Goal: Task Accomplishment & Management: Manage account settings

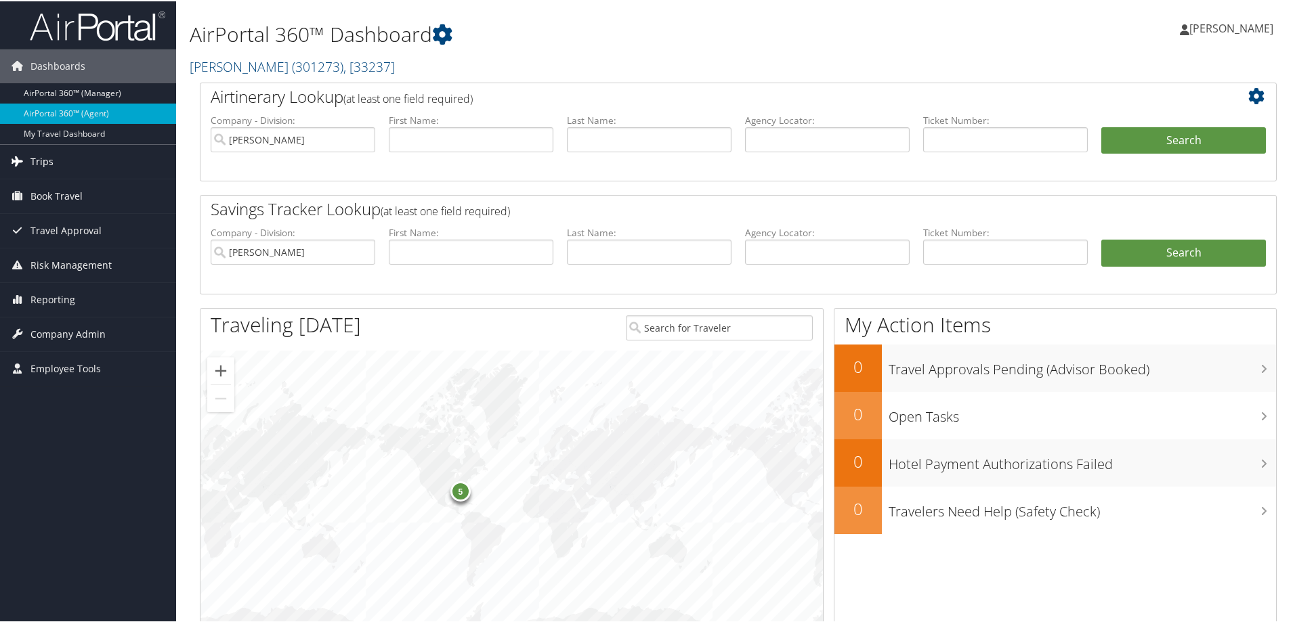
click at [64, 160] on link "Trips" at bounding box center [88, 161] width 176 height 34
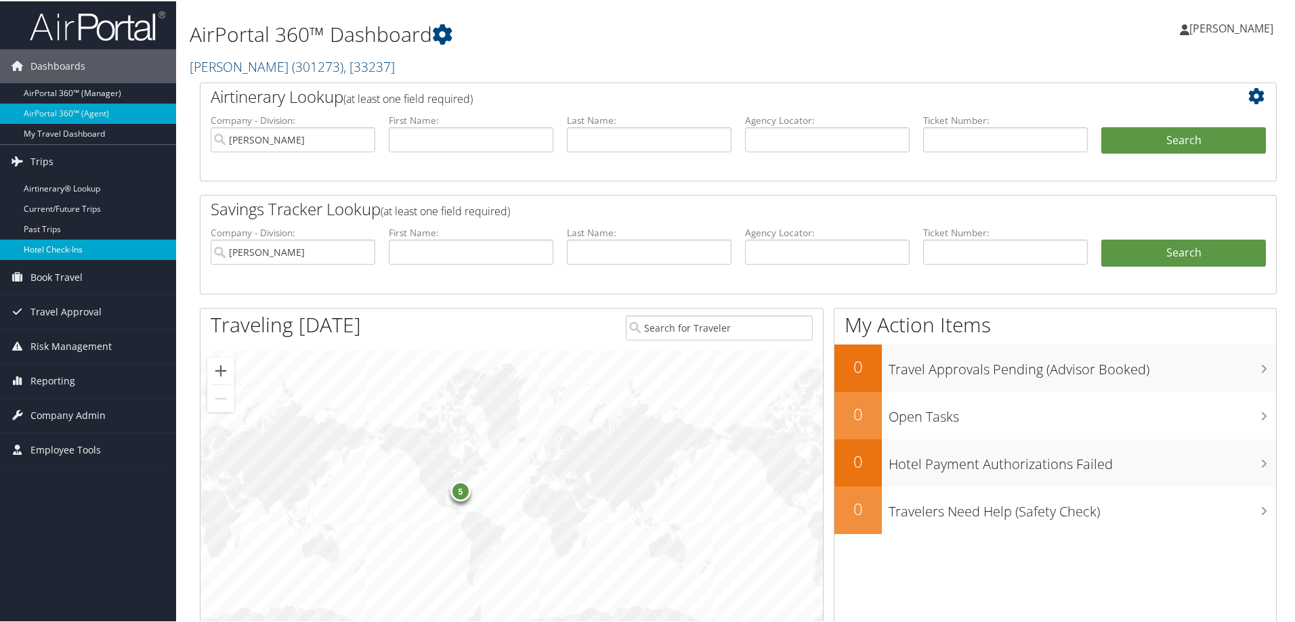
click at [64, 243] on link "Hotel Check-ins" at bounding box center [88, 248] width 176 height 20
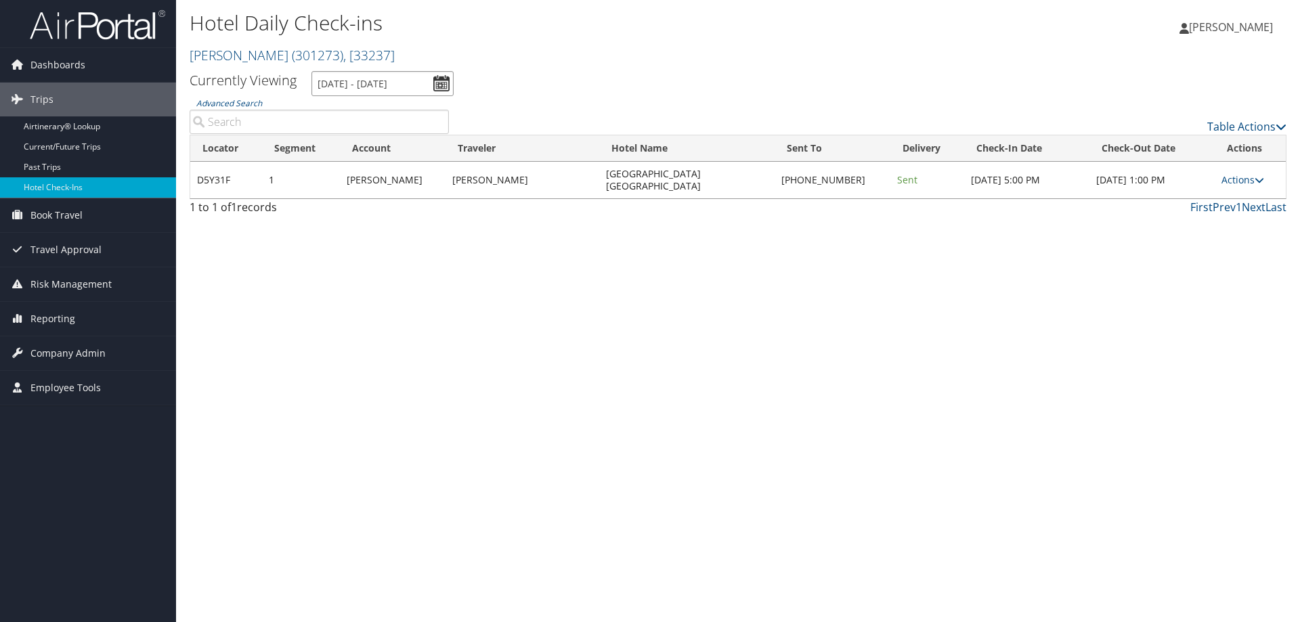
click at [432, 82] on input "[DATE] - [DATE]" at bounding box center [382, 83] width 142 height 25
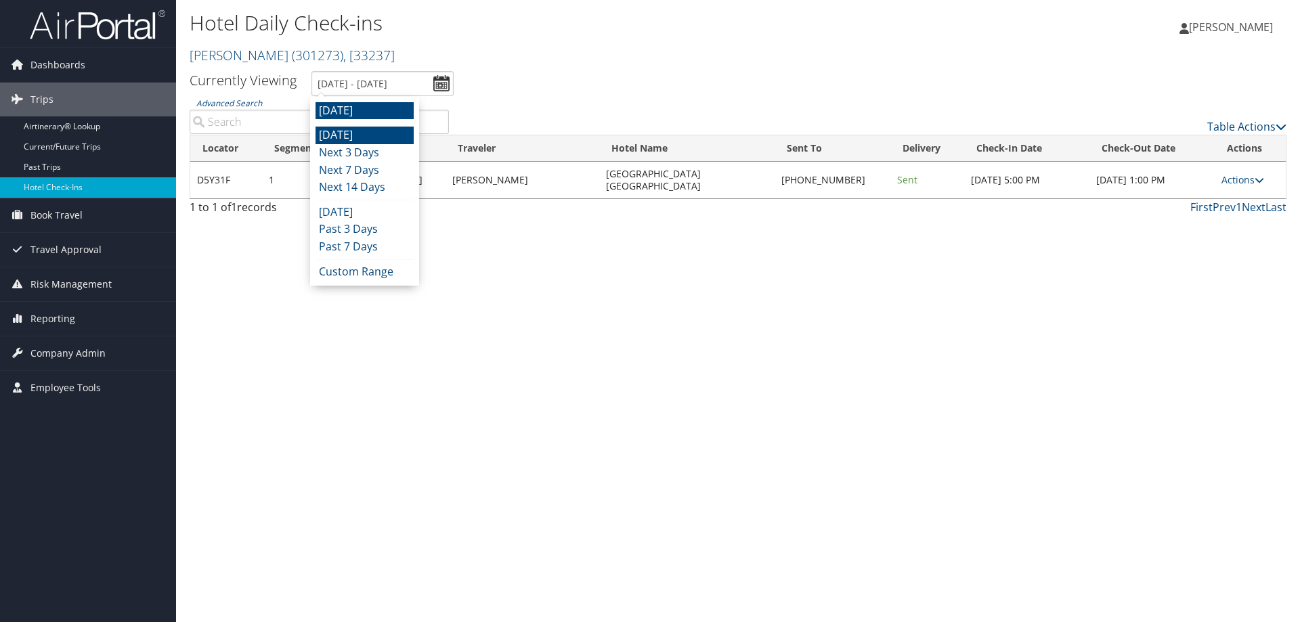
click at [391, 129] on li "[DATE]" at bounding box center [365, 136] width 98 height 18
type input "9/2/2025 - 9/2/2025"
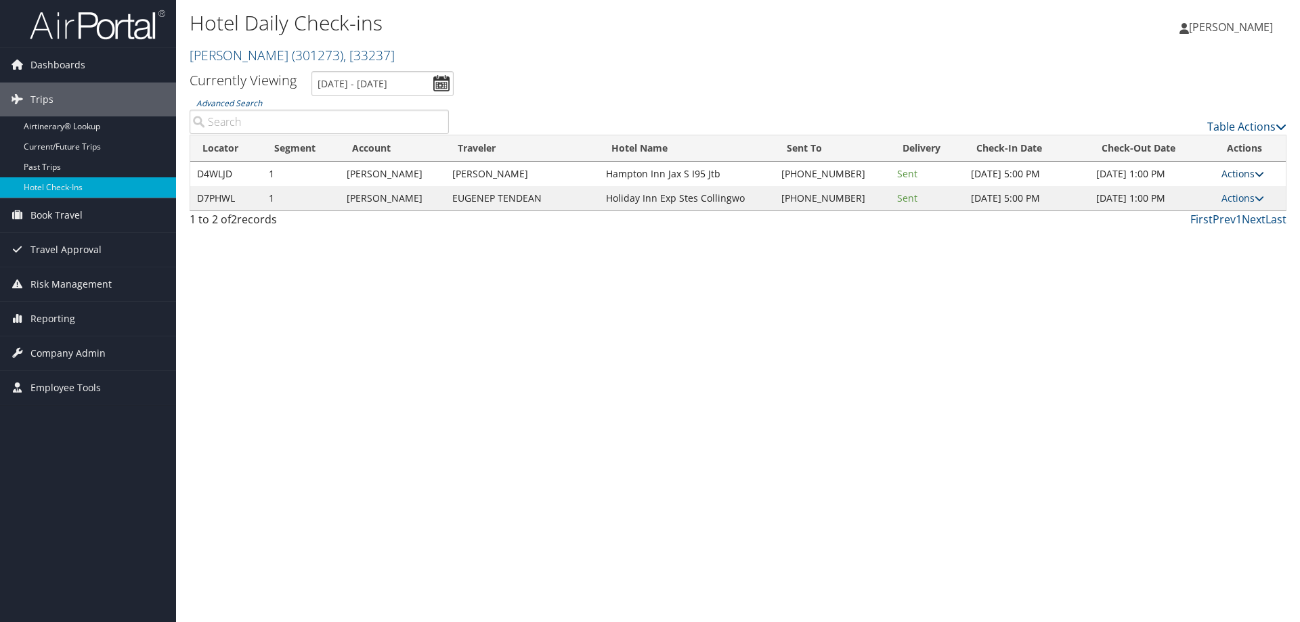
click at [1261, 170] on icon at bounding box center [1259, 173] width 9 height 9
click at [1224, 253] on link "View Itinerary" at bounding box center [1202, 262] width 116 height 23
click at [1240, 173] on link "Actions" at bounding box center [1243, 173] width 43 height 13
click at [1222, 191] on link "Resend" at bounding box center [1202, 193] width 116 height 23
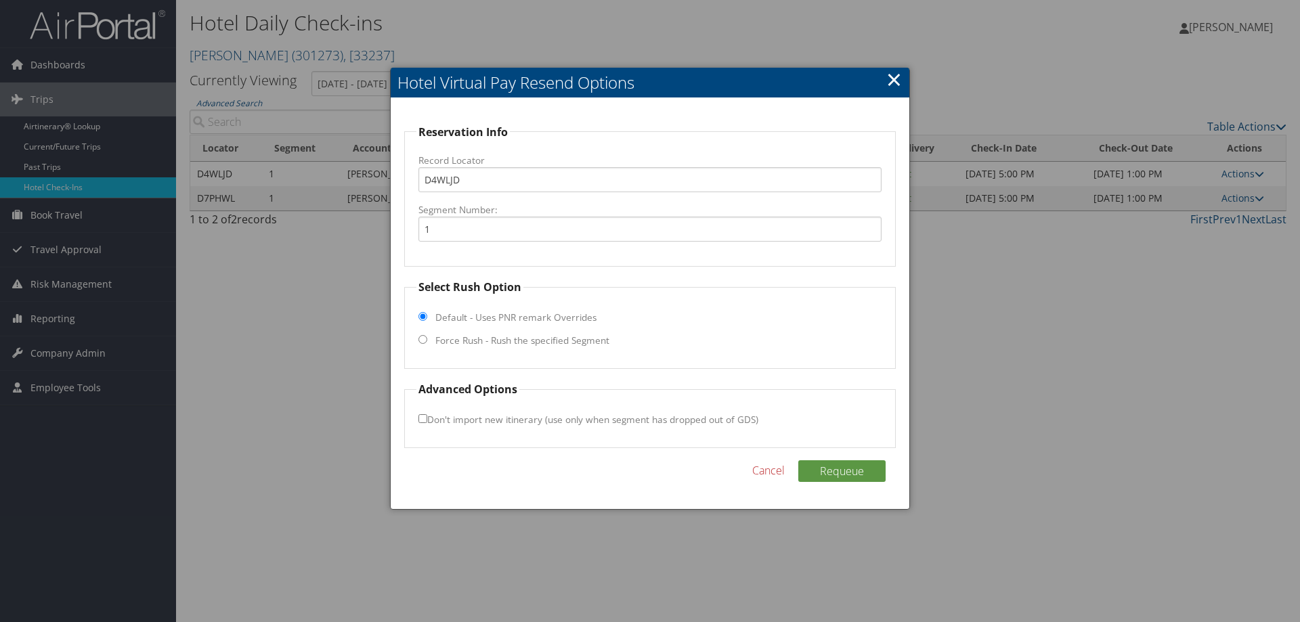
click at [514, 343] on label "Force Rush - Rush the specified Segment" at bounding box center [522, 341] width 174 height 14
click at [427, 343] on input "Force Rush - Rush the specified Segment" at bounding box center [422, 339] width 9 height 9
radio input "true"
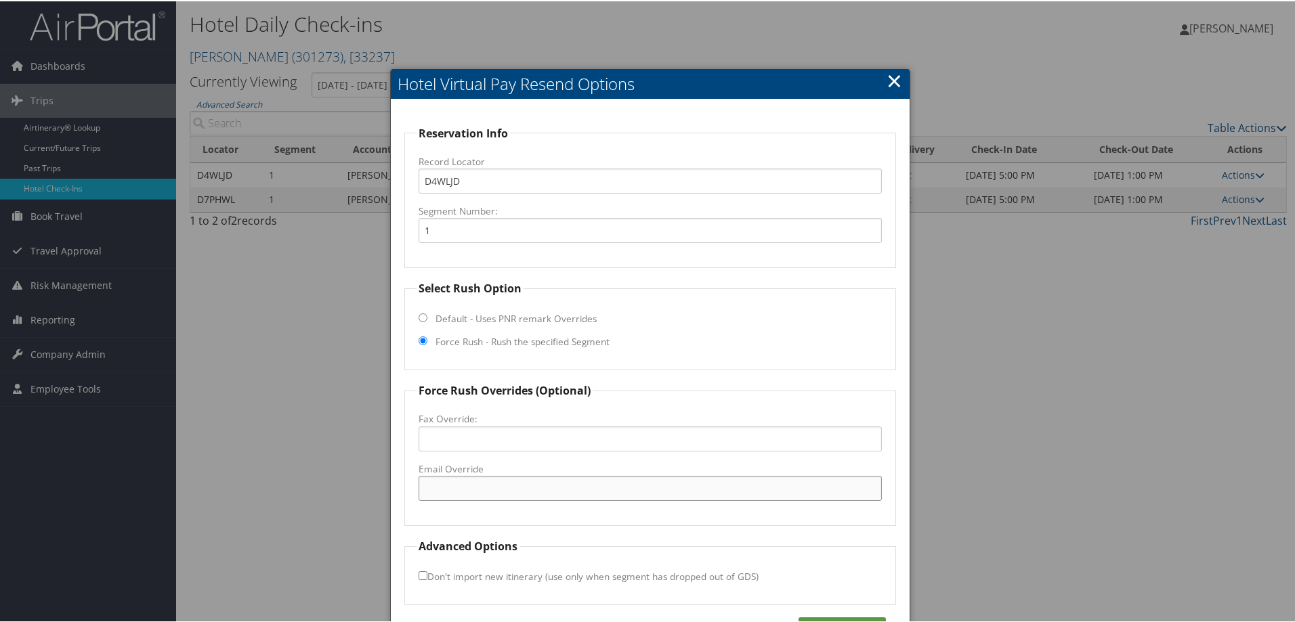
click at [466, 493] on input "Email Override" at bounding box center [649, 487] width 463 height 25
paste input "JAXJS_hampton@hilton.com"
type input "JAXJS_hampton@hilton.com"
click at [829, 612] on div "Reservation Info Record Locator D4WLJD Segment Number: 1 Select Rush Option Def…" at bounding box center [650, 381] width 519 height 567
click at [831, 613] on div "Reservation Info Record Locator D4WLJD Segment Number: 1 Select Rush Option Def…" at bounding box center [650, 381] width 519 height 567
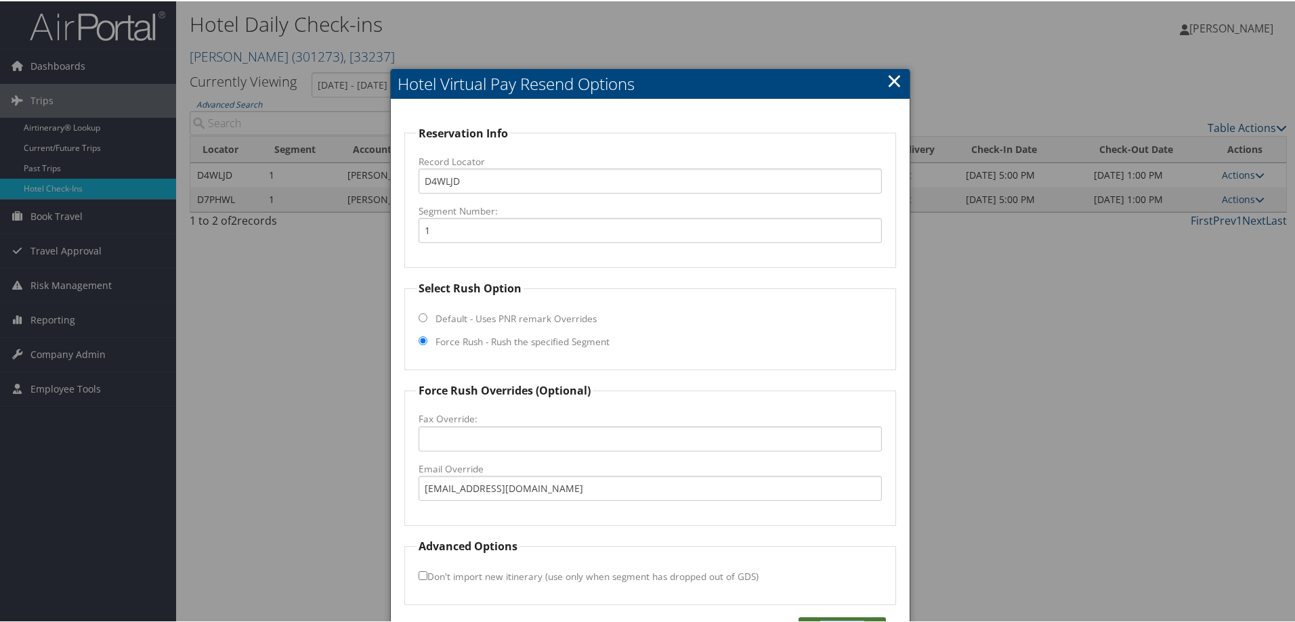
scroll to position [9, 0]
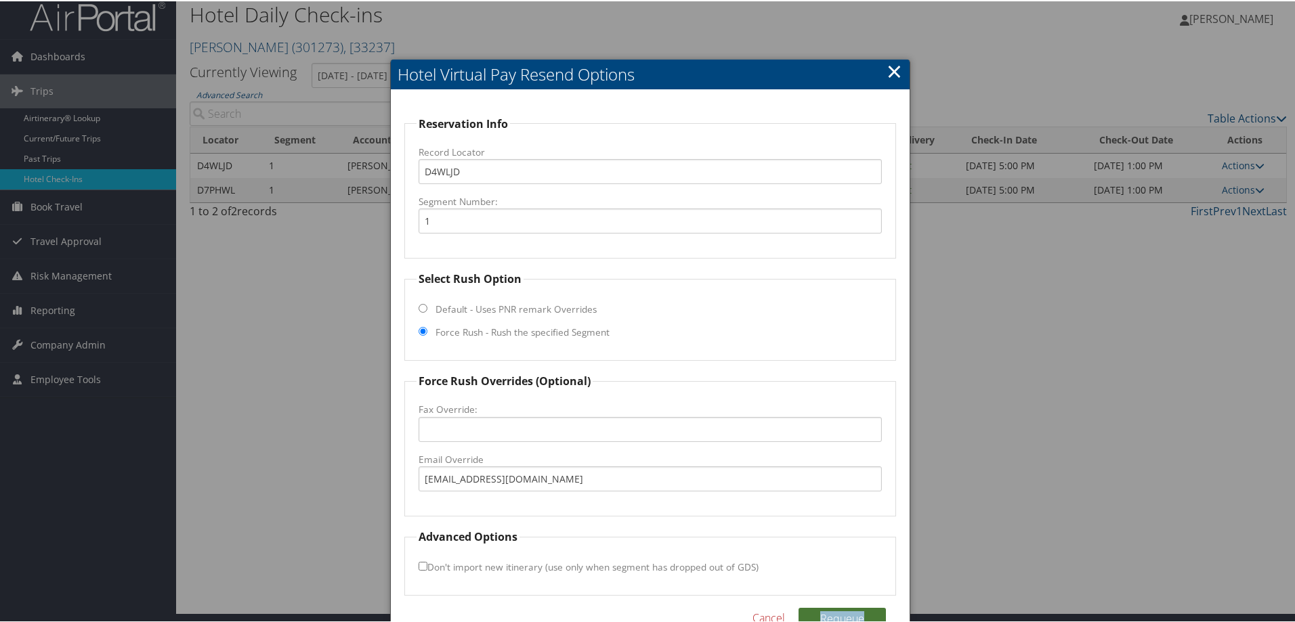
click at [829, 613] on button "Requeue" at bounding box center [841, 618] width 87 height 22
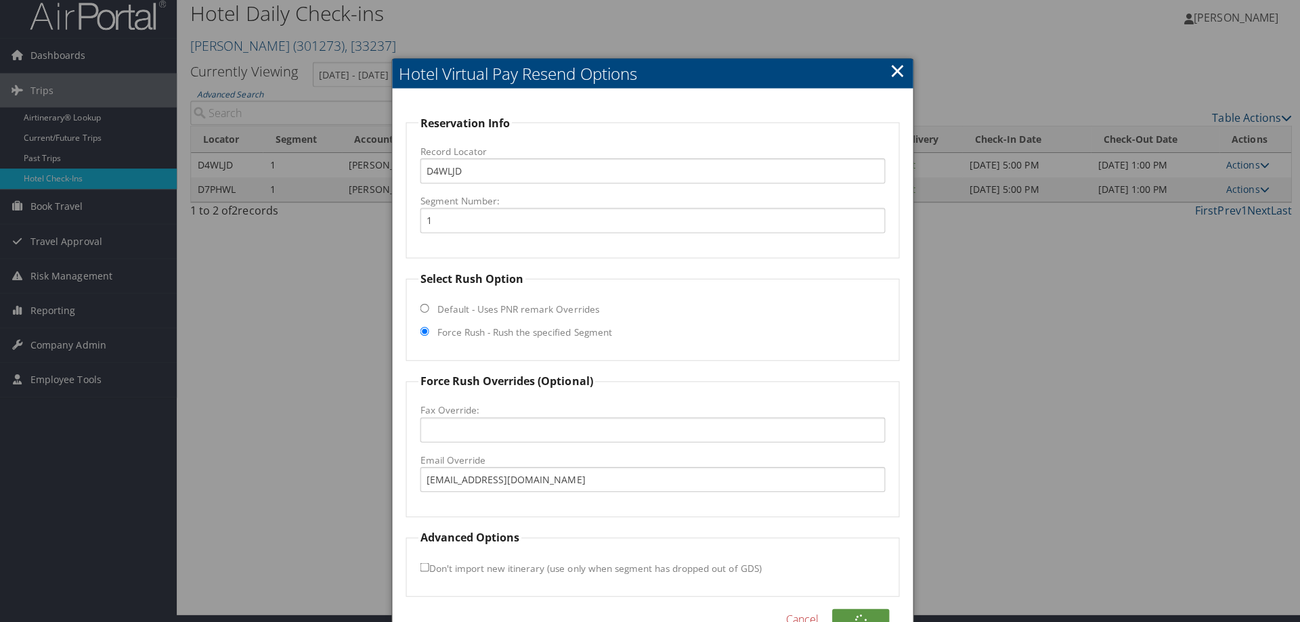
scroll to position [0, 0]
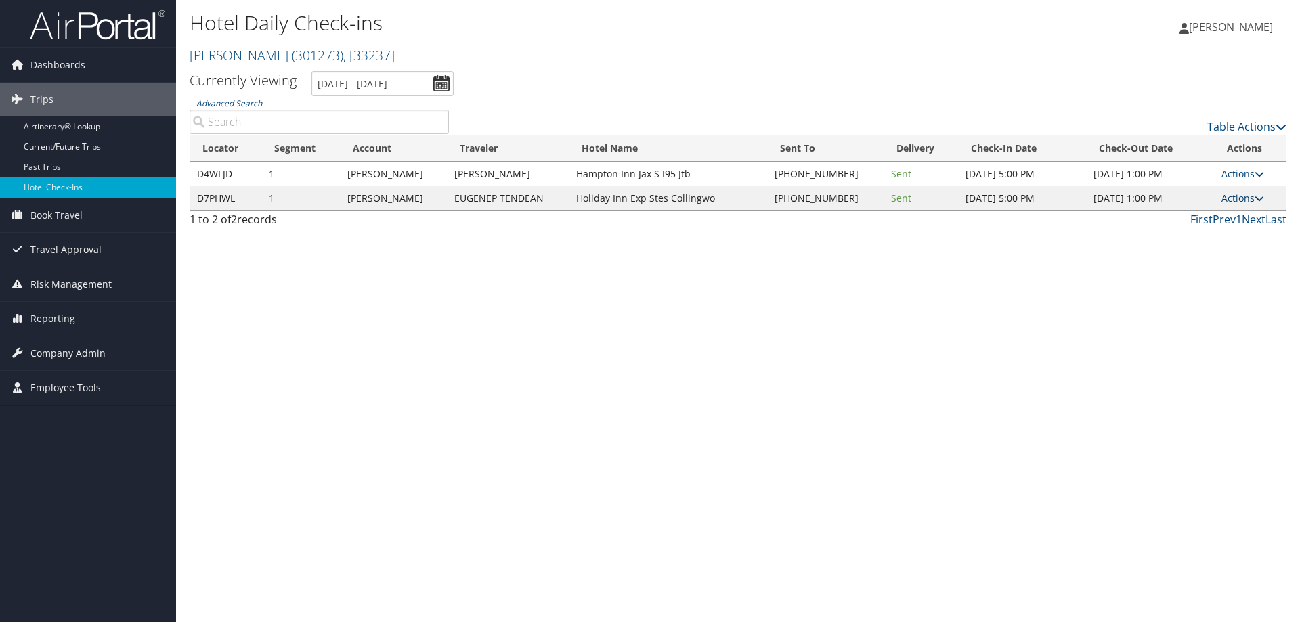
click at [1227, 202] on link "Actions" at bounding box center [1243, 198] width 43 height 13
click at [1224, 217] on link "Resend" at bounding box center [1201, 218] width 116 height 23
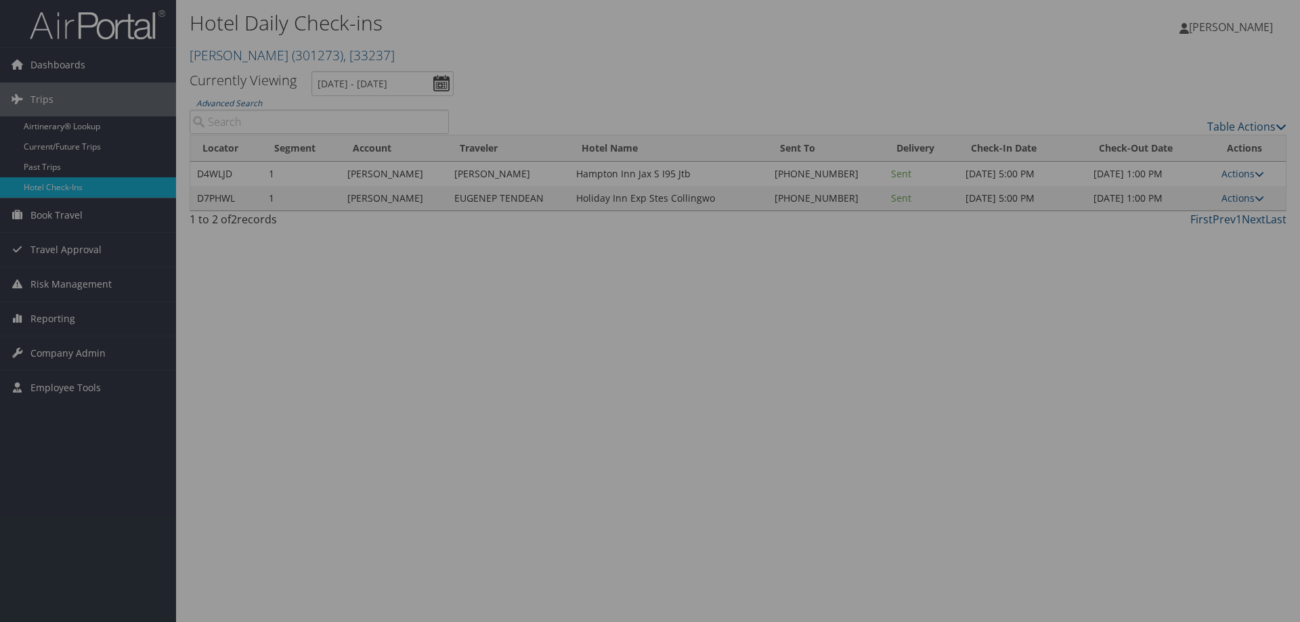
click at [754, 302] on div at bounding box center [650, 311] width 1300 height 622
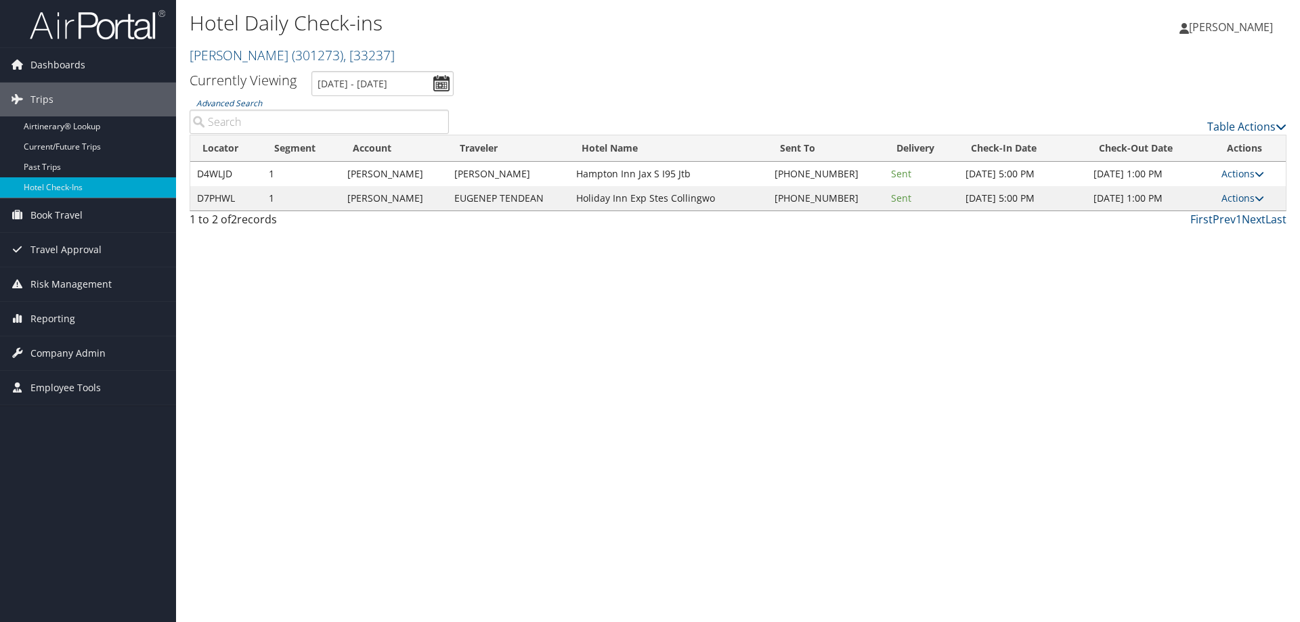
click at [1226, 191] on td "Actions Resend Logs Delivery Information View Itinerary" at bounding box center [1250, 198] width 71 height 24
click at [1223, 196] on link "Actions" at bounding box center [1243, 198] width 43 height 13
click at [1217, 208] on link "Resend" at bounding box center [1201, 218] width 116 height 23
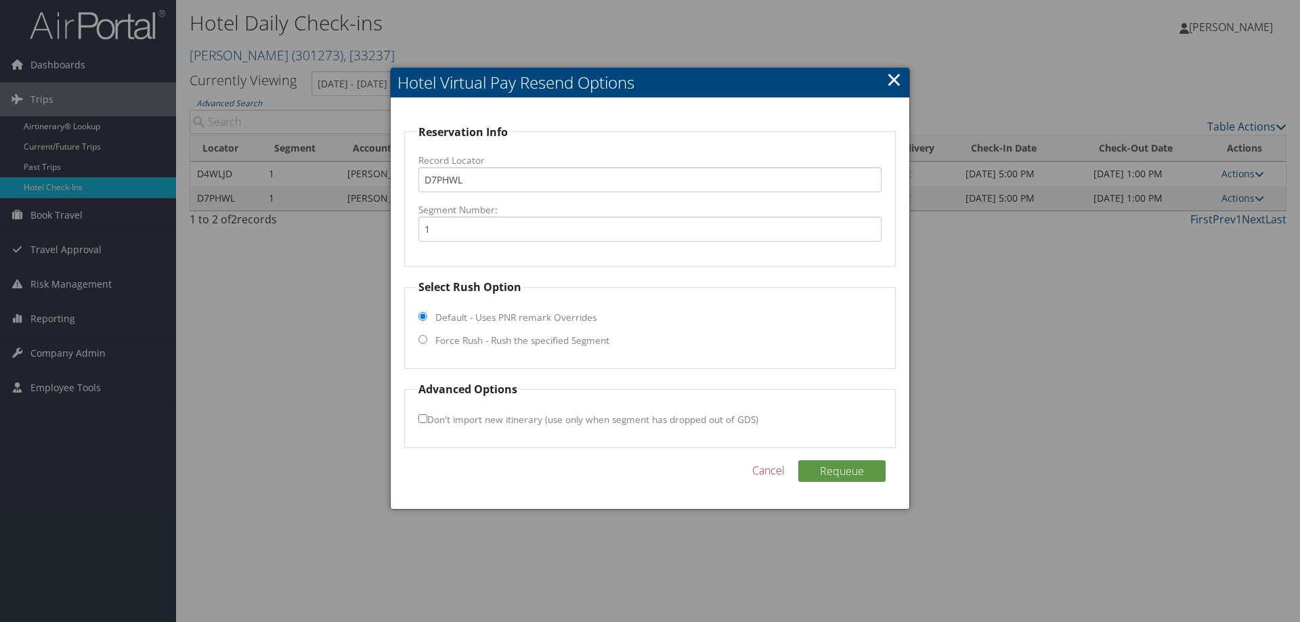
drag, startPoint x: 486, startPoint y: 341, endPoint x: 484, endPoint y: 353, distance: 11.7
click at [486, 341] on label "Force Rush - Rush the specified Segment" at bounding box center [522, 341] width 174 height 14
click at [427, 341] on input "Force Rush - Rush the specified Segment" at bounding box center [422, 339] width 9 height 9
radio input "true"
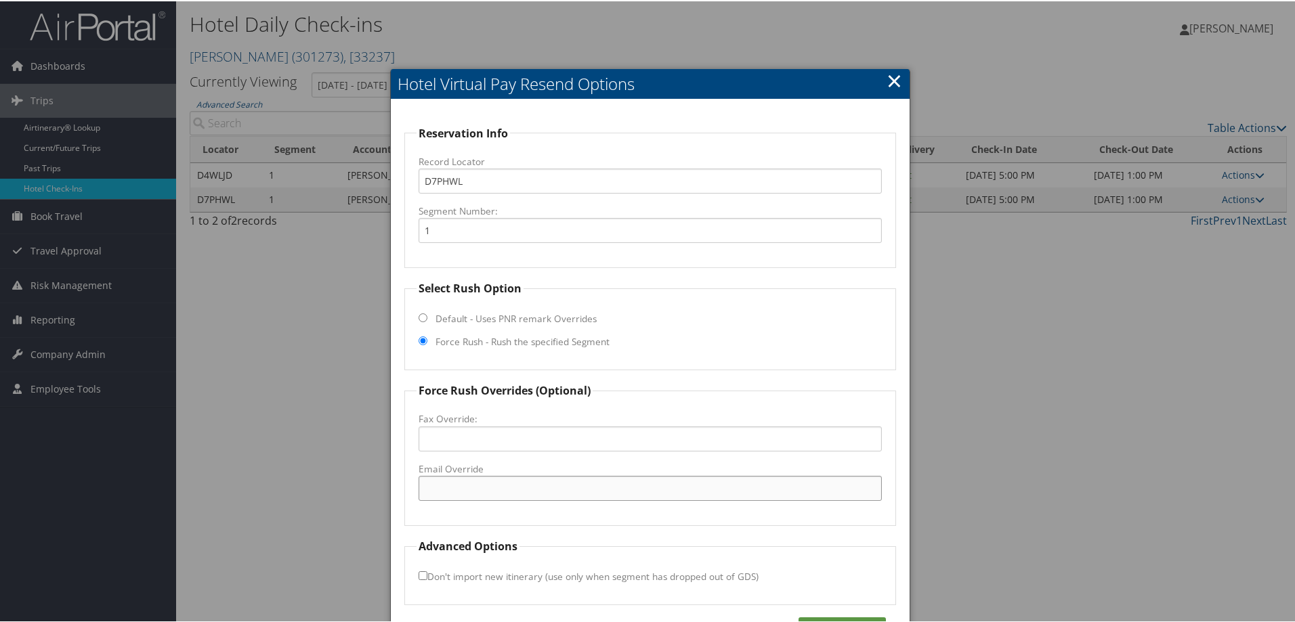
drag, startPoint x: 467, startPoint y: 485, endPoint x: 613, endPoint y: 521, distance: 151.3
click at [467, 485] on input "Email Override" at bounding box center [649, 487] width 463 height 25
paste input "info@hiexcollingwood.com"
type input "info@hiexcollingwood.com"
click at [842, 616] on div "Reservation Info Record Locator D7PHWL Segment Number: 1 Select Rush Option Def…" at bounding box center [650, 381] width 519 height 567
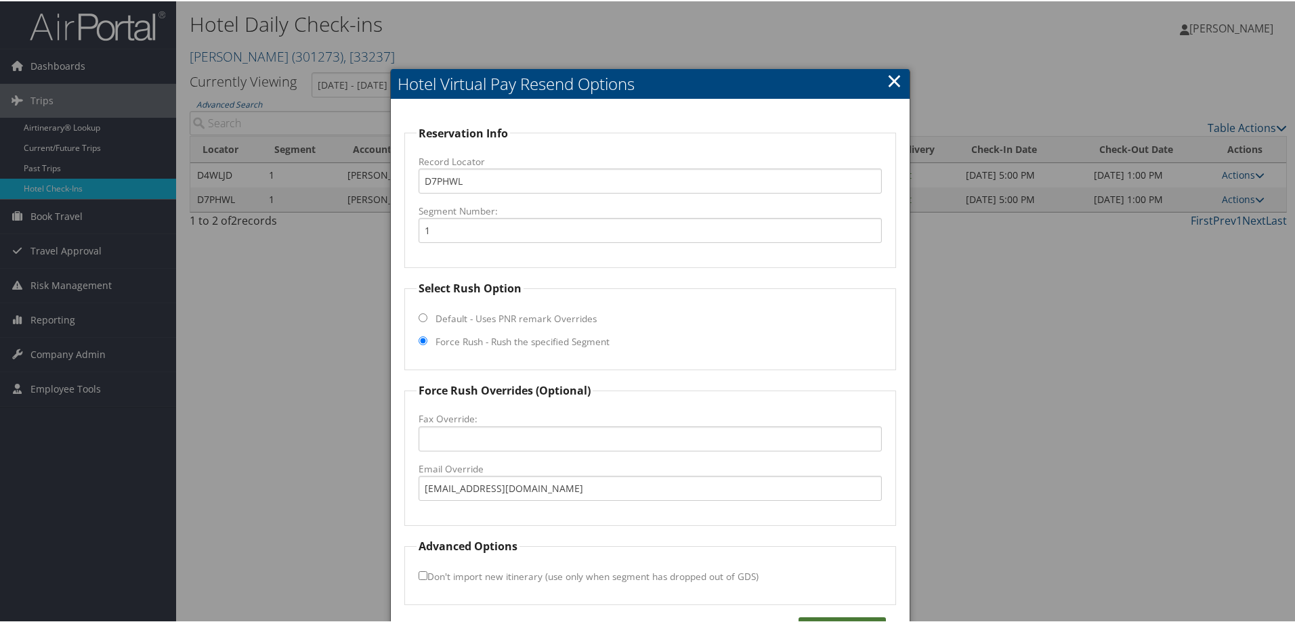
click at [842, 617] on button "Requeue" at bounding box center [841, 627] width 87 height 22
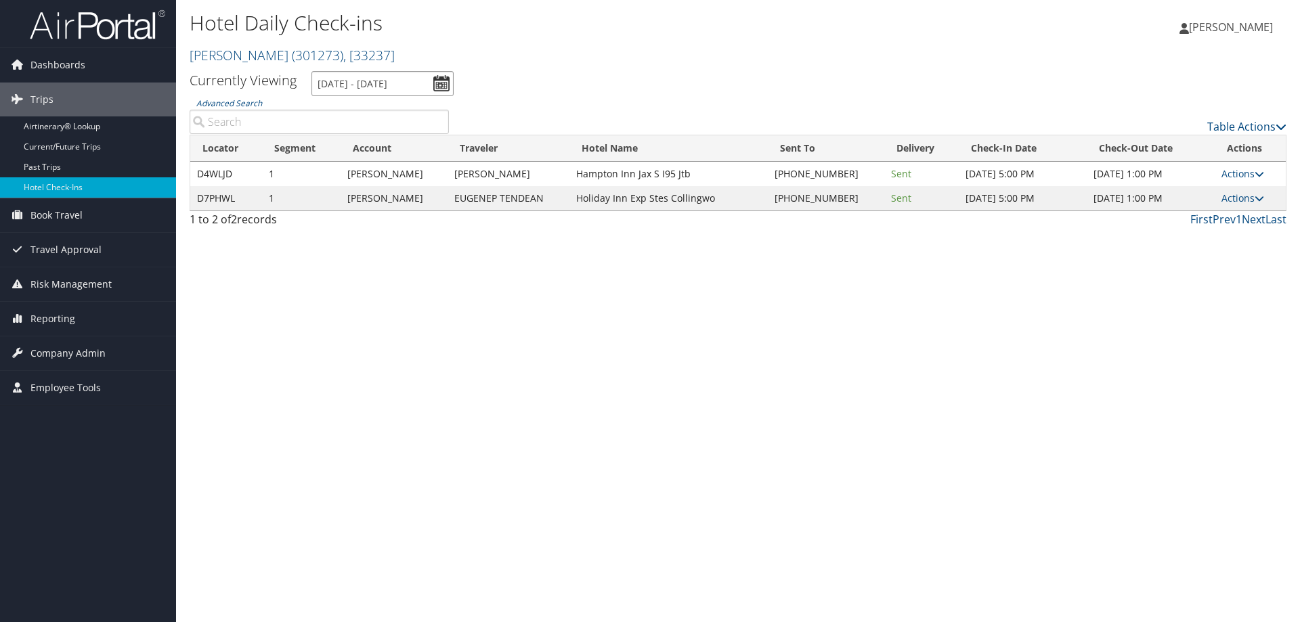
click at [369, 77] on input "9/2/2025 - 9/2/2025" at bounding box center [382, 83] width 142 height 25
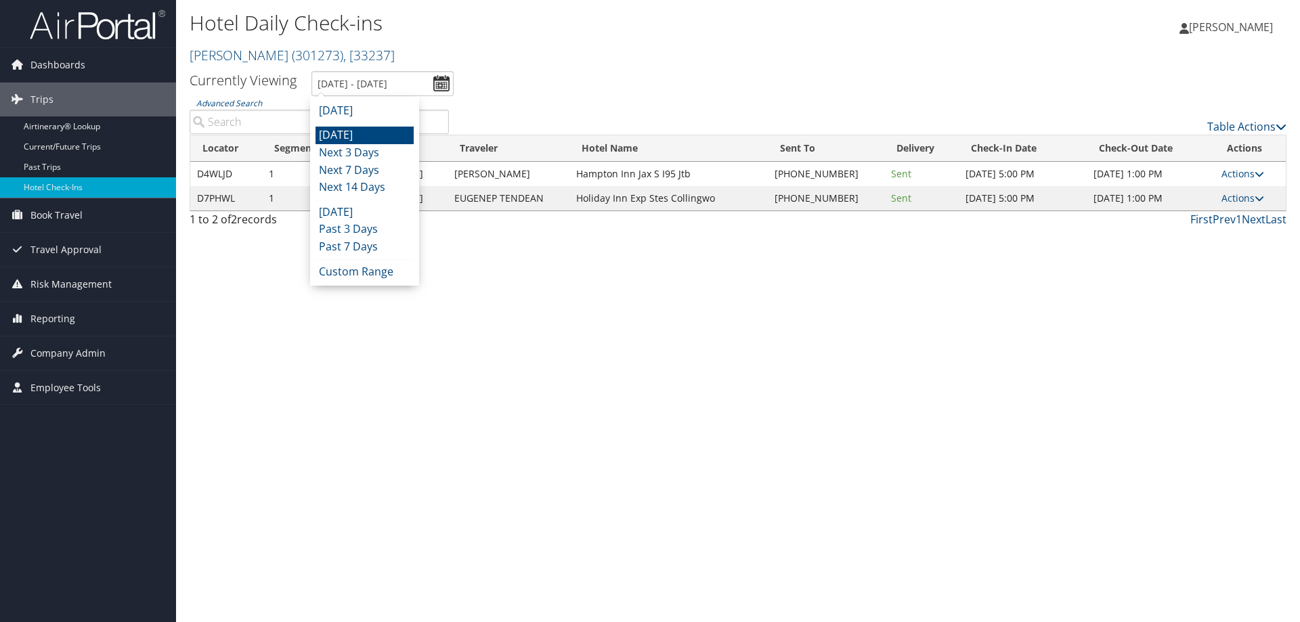
click at [373, 130] on li "[DATE]" at bounding box center [365, 136] width 98 height 18
type input "9/2/2025 - 9/2/2025"
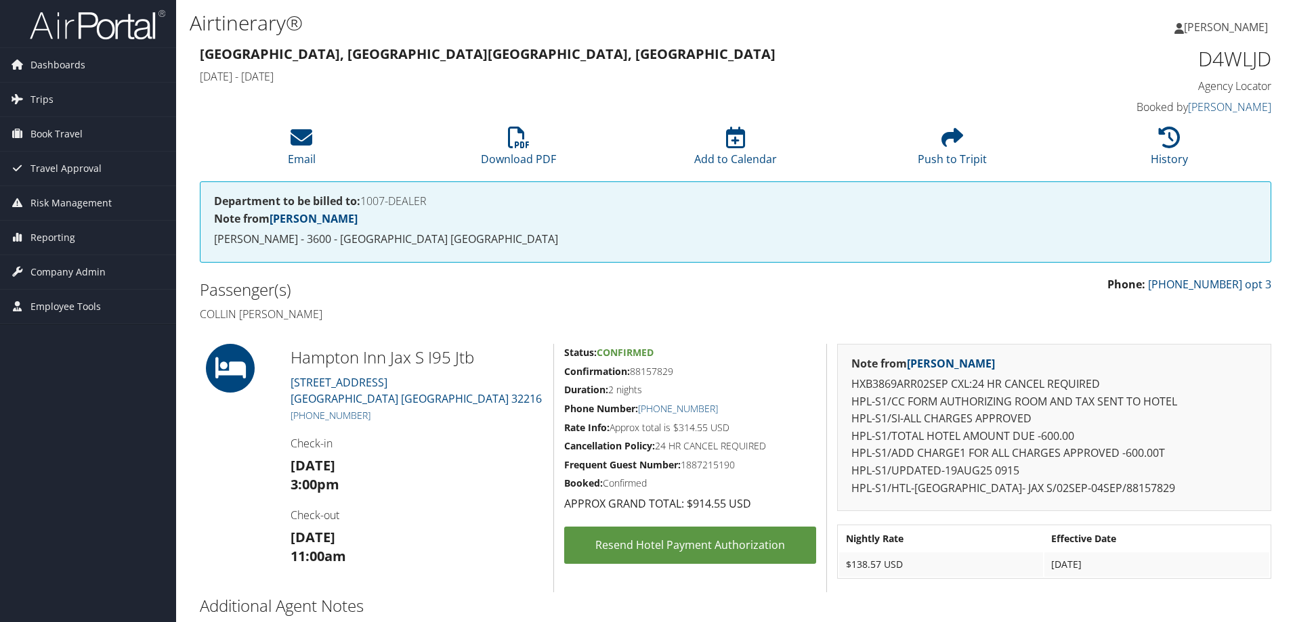
scroll to position [68, 0]
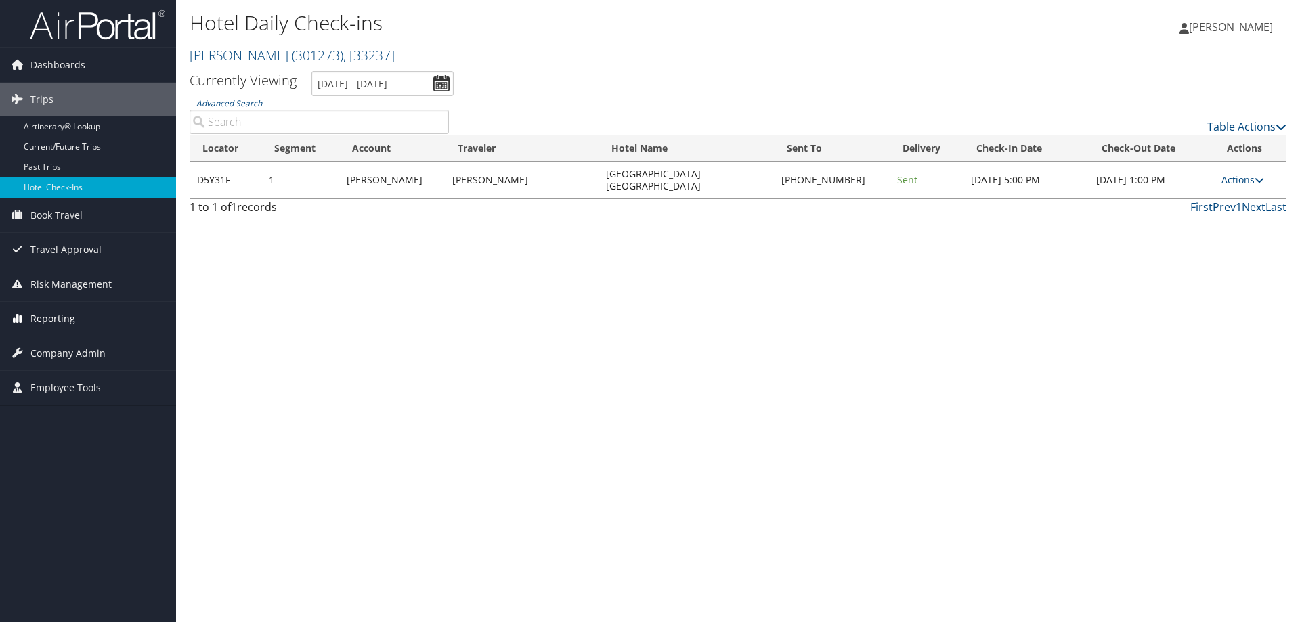
click at [85, 316] on link "Reporting" at bounding box center [88, 319] width 176 height 34
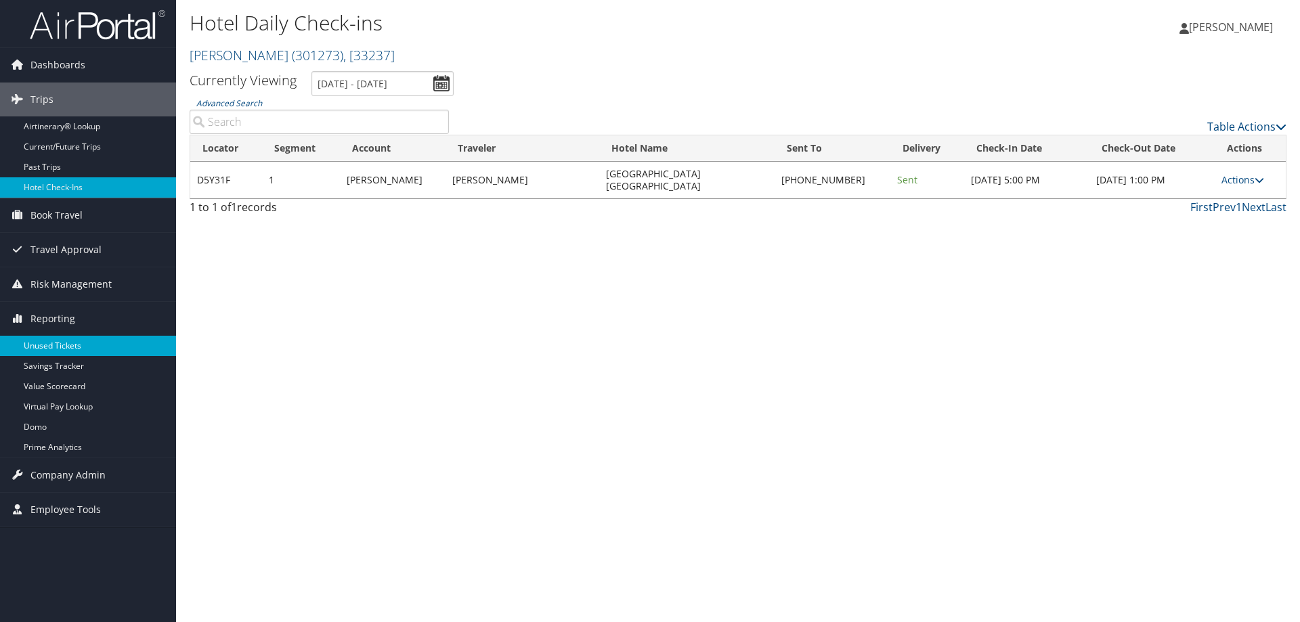
click at [98, 341] on link "Unused Tickets" at bounding box center [88, 346] width 176 height 20
